Goal: Task Accomplishment & Management: Use online tool/utility

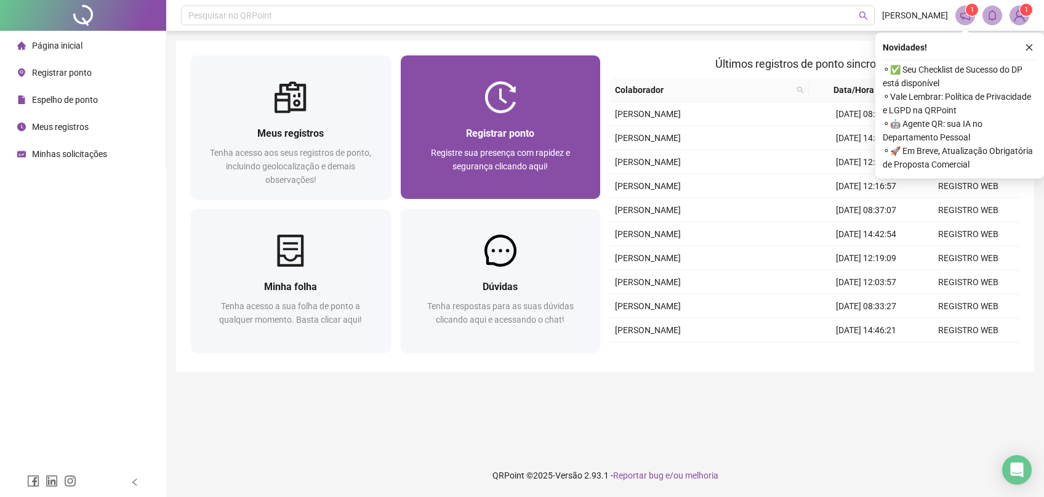
click at [441, 110] on div at bounding box center [501, 97] width 200 height 32
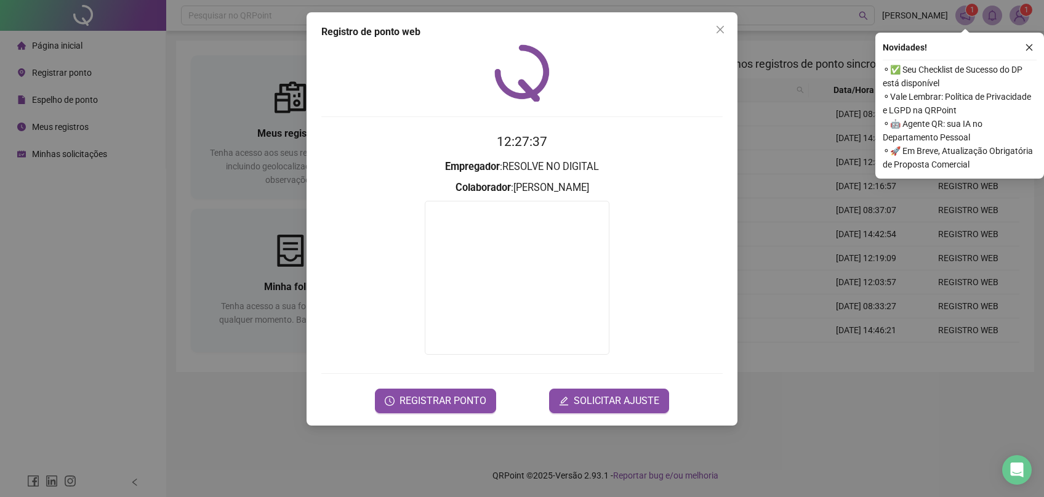
click at [463, 387] on form "12:27:37 Empregador : RESOLVE NO DIGITAL Colaborador : [PERSON_NAME] REGISTRAR …" at bounding box center [521, 272] width 401 height 281
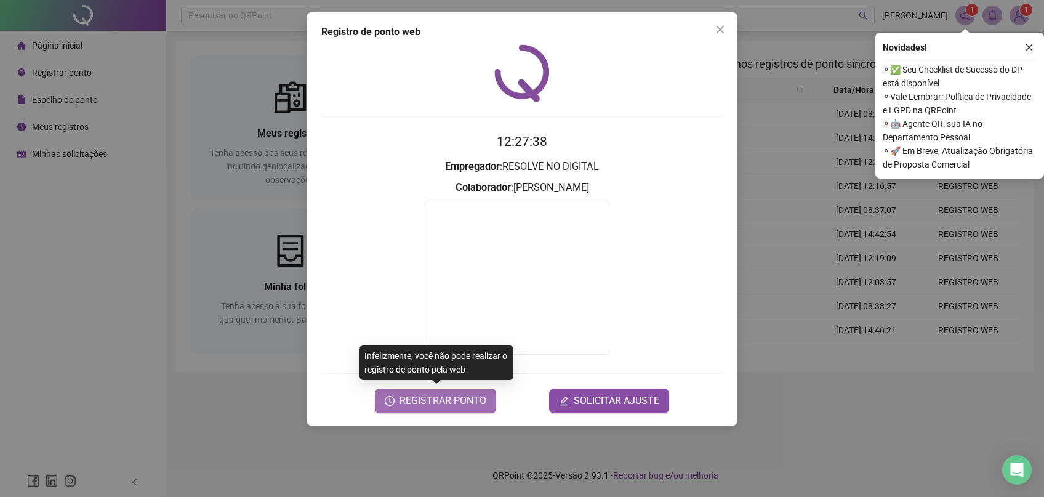
click at [449, 403] on span "REGISTRAR PONTO" at bounding box center [443, 400] width 87 height 15
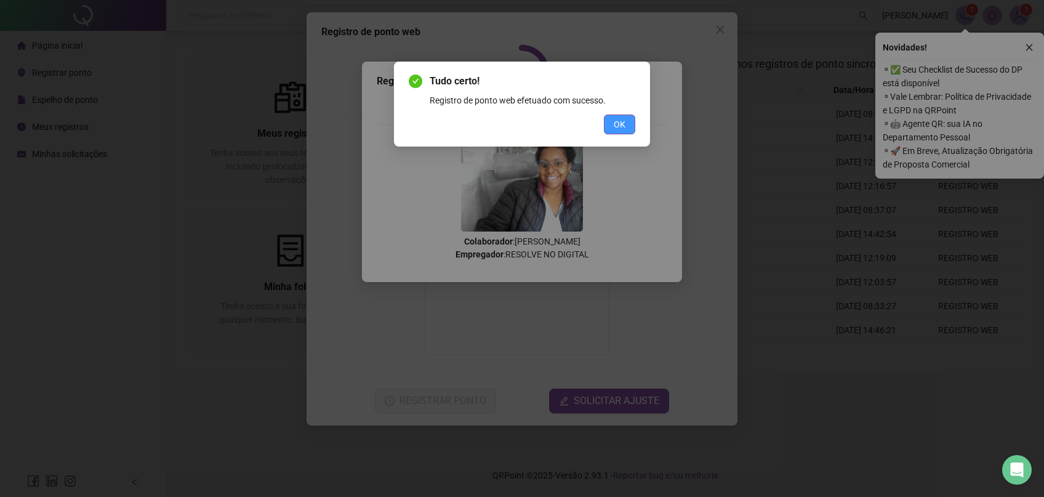
click at [622, 126] on span "OK" at bounding box center [620, 125] width 12 height 14
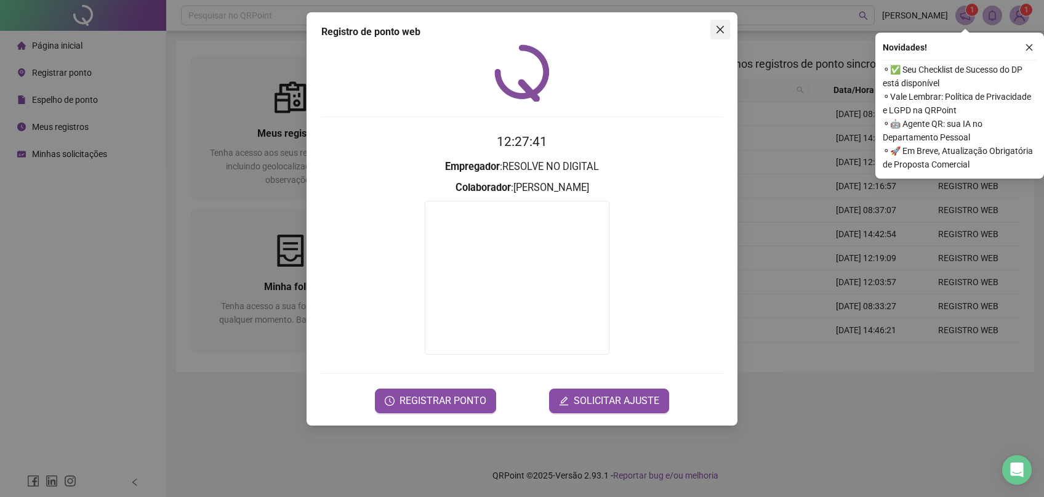
click at [717, 35] on button "Close" at bounding box center [720, 30] width 20 height 20
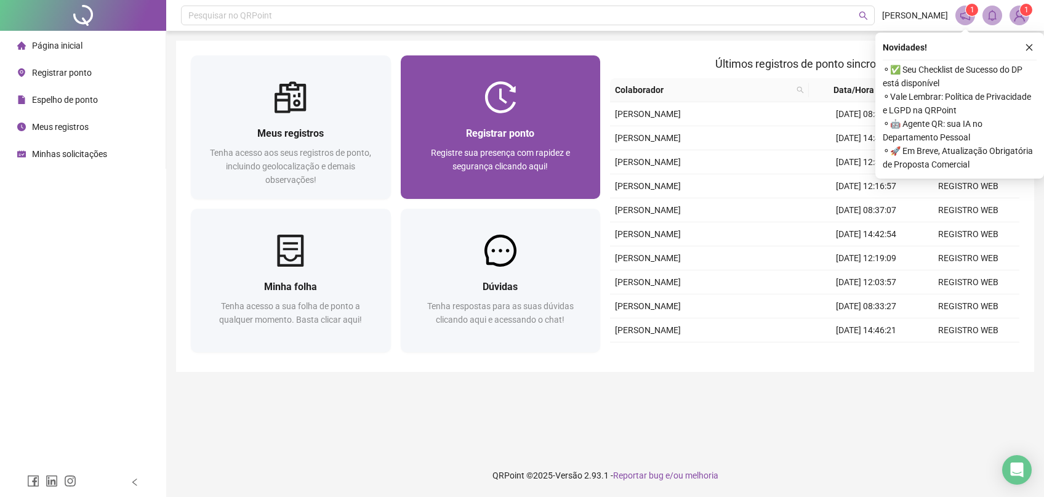
click at [521, 149] on span "Registre sua presença com rapidez e segurança clicando aqui!" at bounding box center [500, 159] width 139 height 23
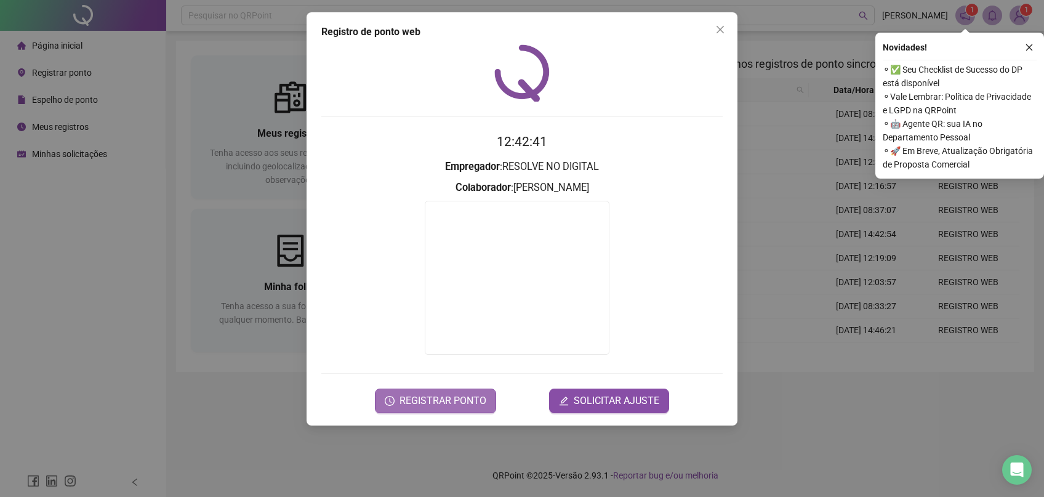
click at [417, 402] on span "REGISTRAR PONTO" at bounding box center [443, 400] width 87 height 15
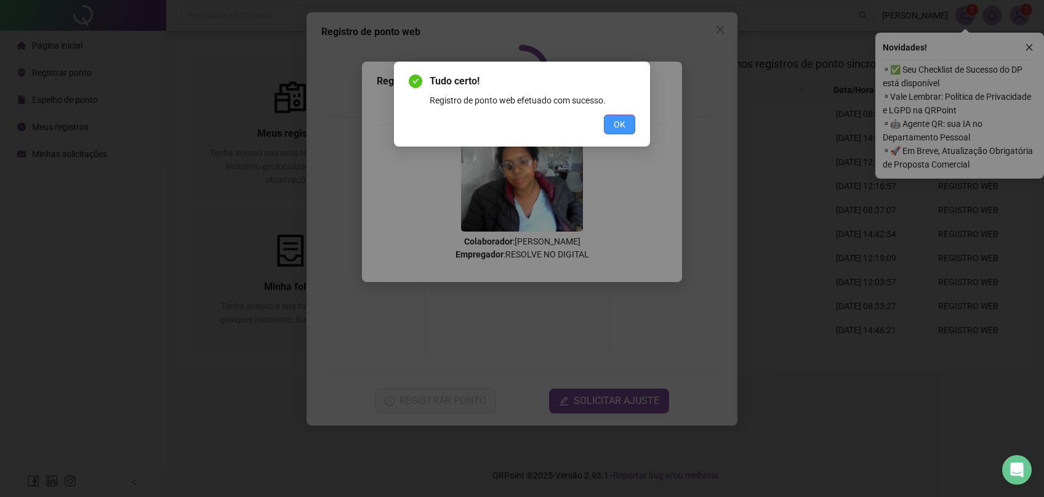
click at [618, 121] on span "OK" at bounding box center [620, 125] width 12 height 14
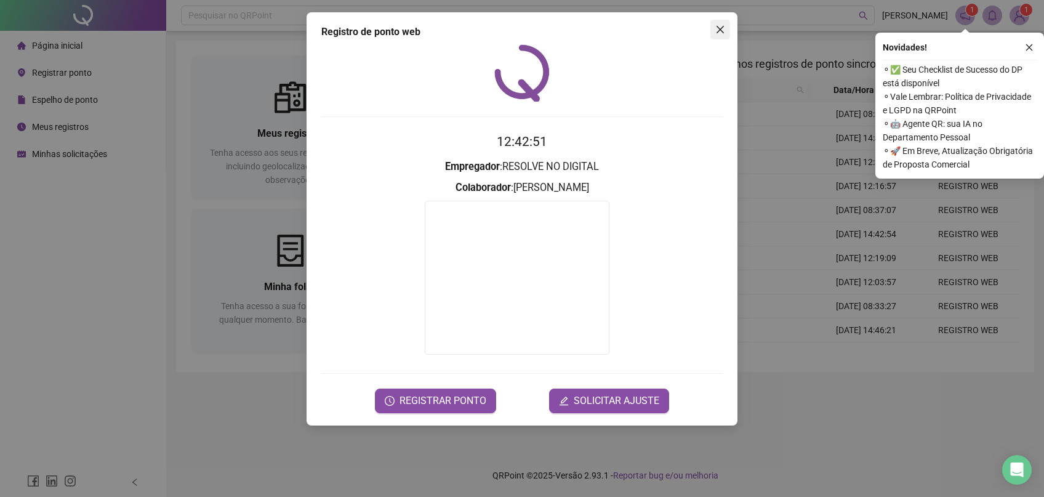
click at [712, 26] on span "Close" at bounding box center [720, 30] width 20 height 10
